Goal: Task Accomplishment & Management: Use online tool/utility

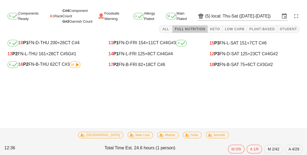
click at [59, 64] on div "K 16 P2 FN-B-THU 62 CT C#3 M" at bounding box center [53, 64] width 90 height 6
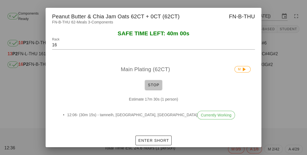
click at [155, 85] on span "Stop" at bounding box center [153, 85] width 13 height 4
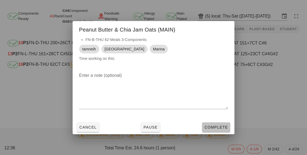
click at [214, 127] on span "Complete" at bounding box center [216, 127] width 24 height 4
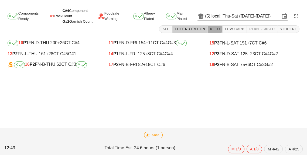
click at [214, 32] on button "Keto" at bounding box center [215, 29] width 15 height 8
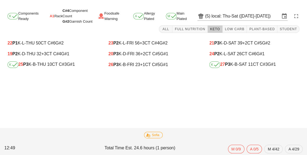
click at [65, 68] on div "K 25 P3 K-B-THU 10 CT C#3 G#1" at bounding box center [53, 64] width 90 height 6
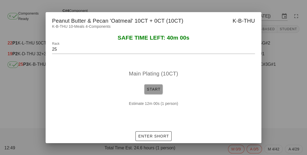
click at [159, 89] on span "Start" at bounding box center [153, 89] width 14 height 4
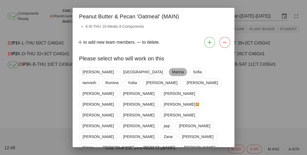
click at [172, 75] on span "Marina" at bounding box center [178, 72] width 12 height 8
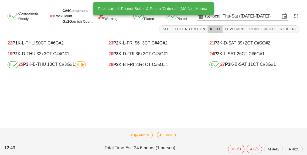
click at [246, 67] on div "K 27 P3 K-B-SAT 11 CT C#3 G#1" at bounding box center [254, 64] width 90 height 6
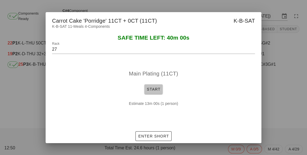
click at [162, 89] on button "Start" at bounding box center [153, 89] width 18 height 10
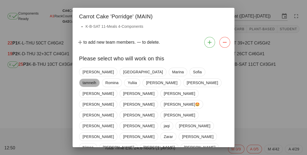
click at [96, 79] on span "tamneih" at bounding box center [90, 83] width 14 height 8
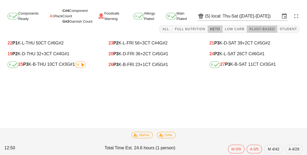
click at [262, 32] on button "Plant-Based" at bounding box center [262, 29] width 30 height 8
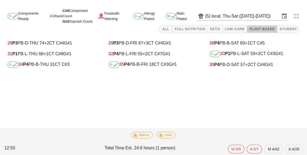
click at [50, 68] on div "K 34 P4 PB-B-THU 31 CT C#3" at bounding box center [53, 64] width 90 height 6
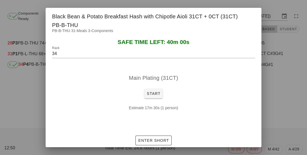
click at [289, 111] on div at bounding box center [153, 77] width 307 height 155
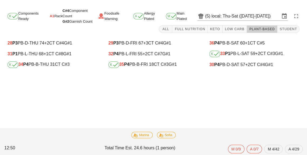
click at [236, 69] on div "30 P4 PB-D-SAT 57 +2 CT C#4 G#1" at bounding box center [254, 64] width 99 height 11
click at [150, 67] on div "K 35 P4 PB-B-FRI 18 CT C#3 G#1" at bounding box center [153, 64] width 90 height 6
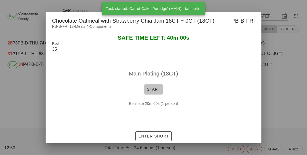
click at [160, 94] on button "Start" at bounding box center [153, 89] width 18 height 10
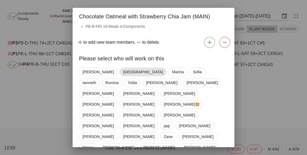
click at [119, 76] on span "[GEOGRAPHIC_DATA]" at bounding box center [142, 72] width 47 height 9
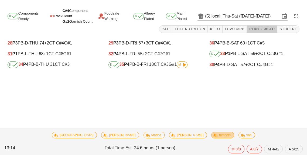
click at [215, 138] on span "tamneih" at bounding box center [223, 135] width 16 height 6
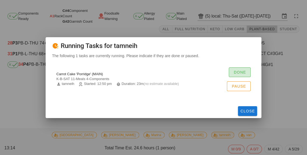
click at [235, 77] on button "Done" at bounding box center [240, 72] width 22 height 10
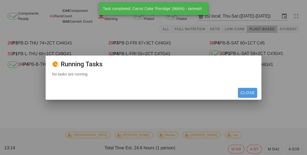
click at [253, 98] on button "Close" at bounding box center [247, 93] width 19 height 10
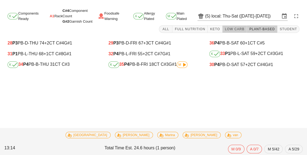
click at [237, 32] on button "Low Carb" at bounding box center [234, 29] width 25 height 8
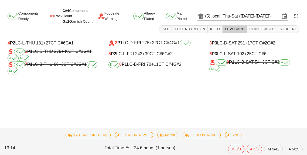
click at [137, 66] on div "K 8 P1 LC-B-FRI 70 +11 CT C#4 G#2" at bounding box center [153, 64] width 90 height 6
type input "8"
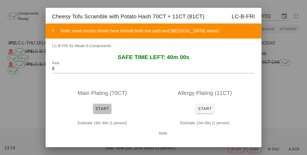
click at [102, 114] on button "Start" at bounding box center [102, 109] width 18 height 10
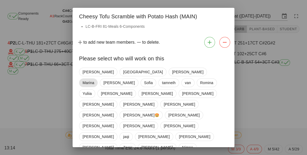
click at [94, 79] on span "Marina" at bounding box center [89, 83] width 12 height 8
click at [123, 74] on span "[GEOGRAPHIC_DATA]" at bounding box center [143, 72] width 40 height 8
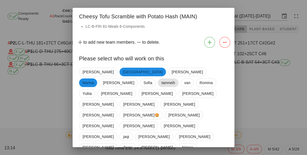
click at [175, 79] on span "tamneih" at bounding box center [168, 83] width 14 height 8
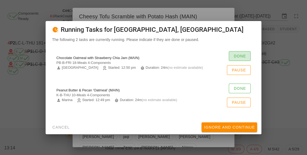
click at [235, 58] on span "Done" at bounding box center [239, 56] width 13 height 4
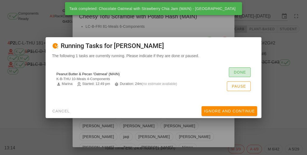
click at [237, 77] on button "Done" at bounding box center [240, 72] width 22 height 10
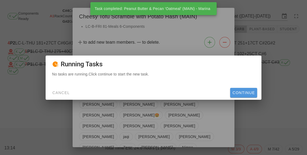
click at [252, 95] on span "Continue" at bounding box center [243, 93] width 23 height 4
